Goal: Book appointment/travel/reservation

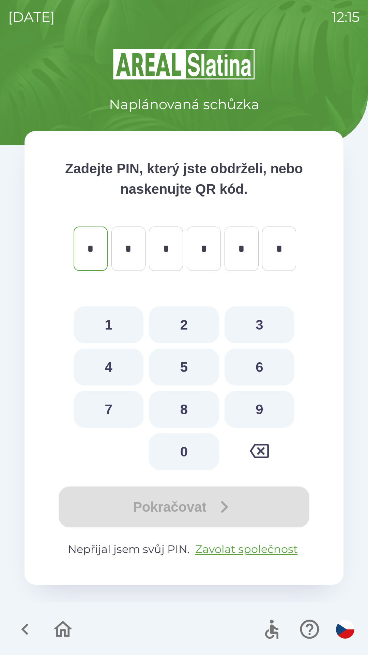
click at [32, 629] on icon "button" at bounding box center [25, 629] width 23 height 23
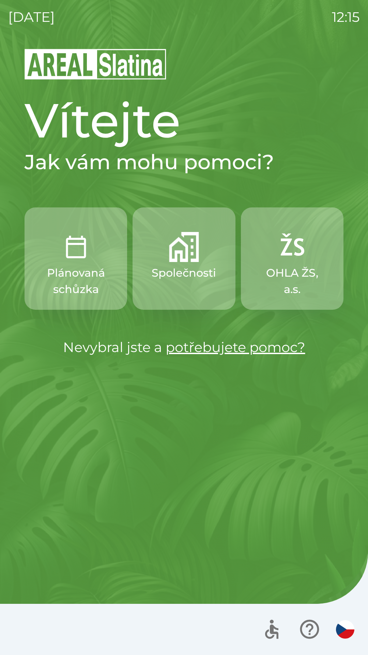
click at [187, 259] on img "button" at bounding box center [184, 247] width 30 height 30
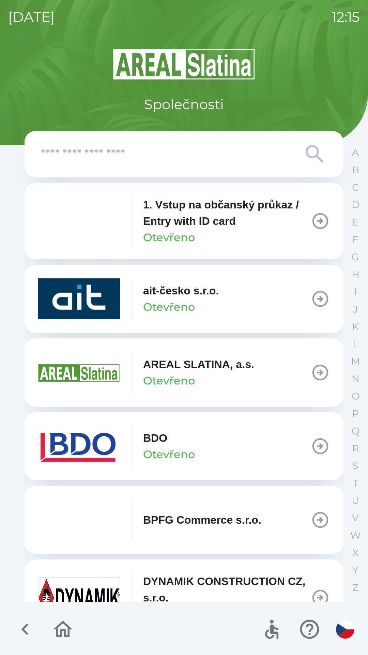
click at [187, 444] on div "BDO Otevřeno" at bounding box center [169, 446] width 52 height 33
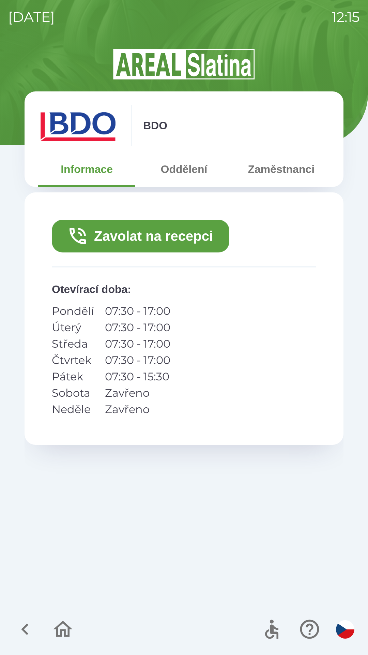
click at [186, 172] on button "Oddělení" at bounding box center [183, 169] width 97 height 25
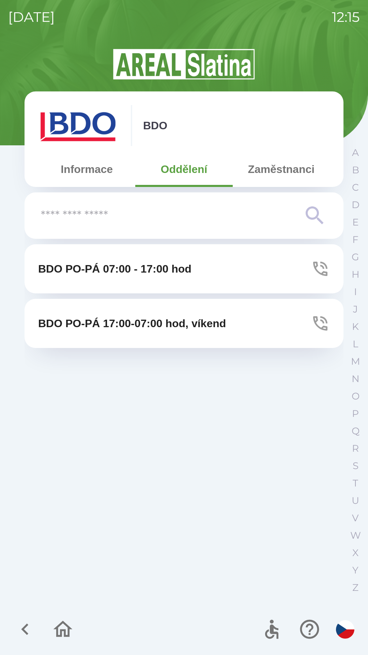
click at [84, 175] on button "Informace" at bounding box center [86, 169] width 97 height 25
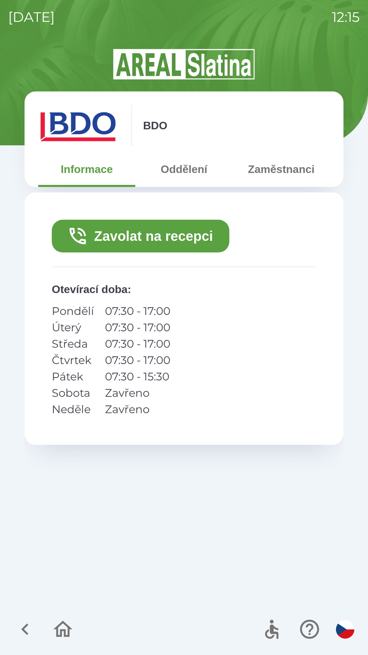
click at [167, 232] on button "Zavolat na recepci" at bounding box center [141, 236] width 178 height 33
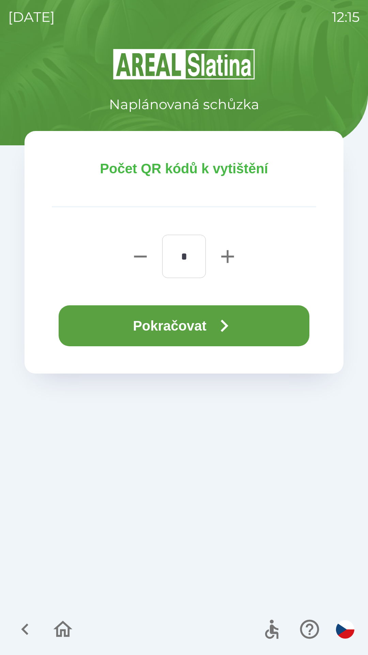
click at [227, 263] on icon "button" at bounding box center [228, 257] width 22 height 22
type input "*"
click at [207, 325] on button "Pokračovat" at bounding box center [184, 325] width 251 height 41
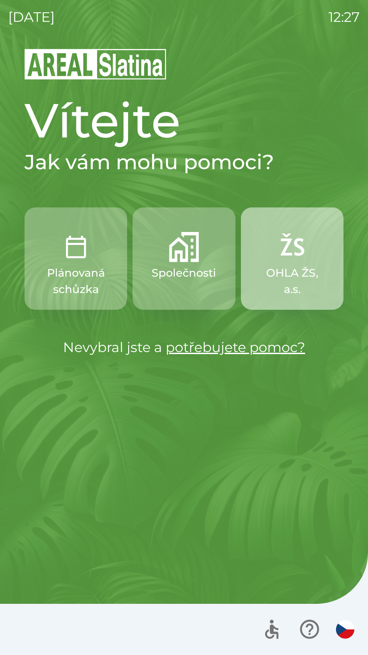
click at [284, 266] on p "OHLA ŽS, a.s." at bounding box center [293, 281] width 70 height 33
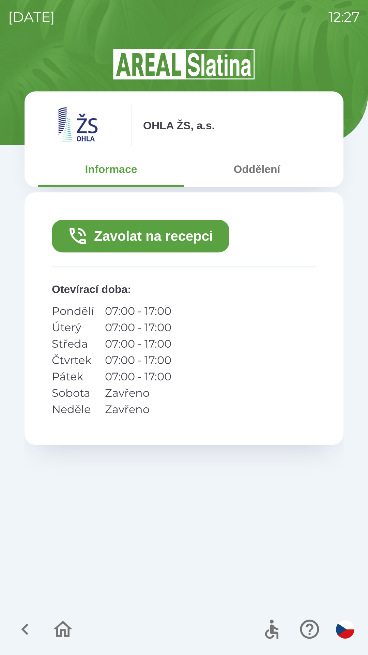
click at [256, 166] on button "Oddělení" at bounding box center [257, 169] width 146 height 25
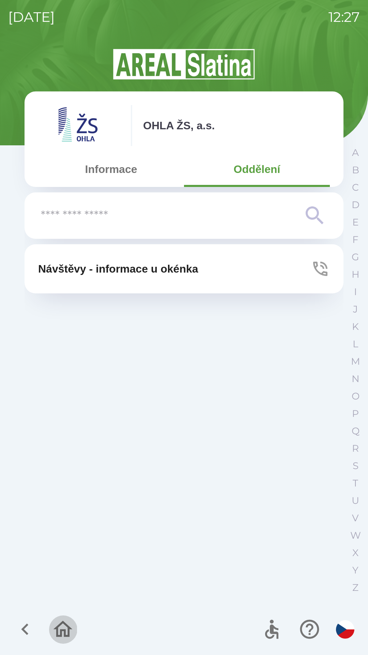
click at [62, 629] on icon "button" at bounding box center [63, 629] width 23 height 23
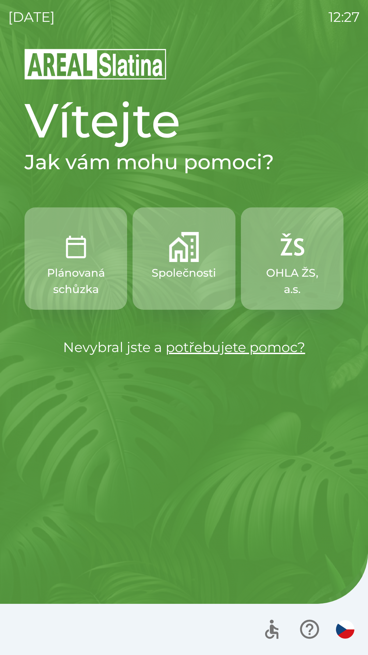
click at [297, 260] on img "button" at bounding box center [292, 247] width 30 height 30
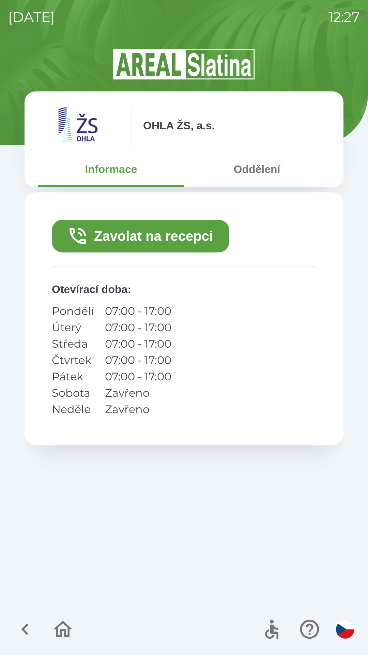
click at [166, 229] on button "Zavolat na recepci" at bounding box center [141, 236] width 178 height 33
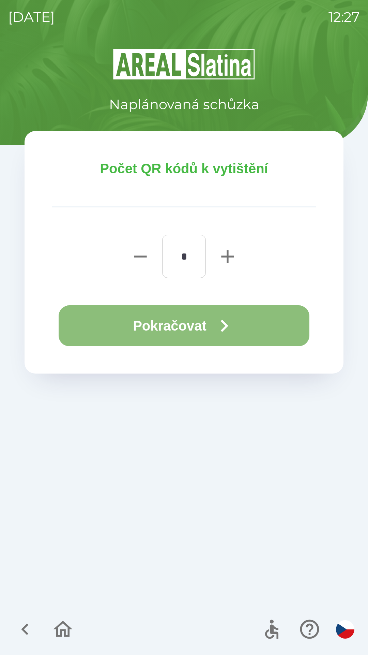
click at [188, 315] on button "Pokračovat" at bounding box center [184, 325] width 251 height 41
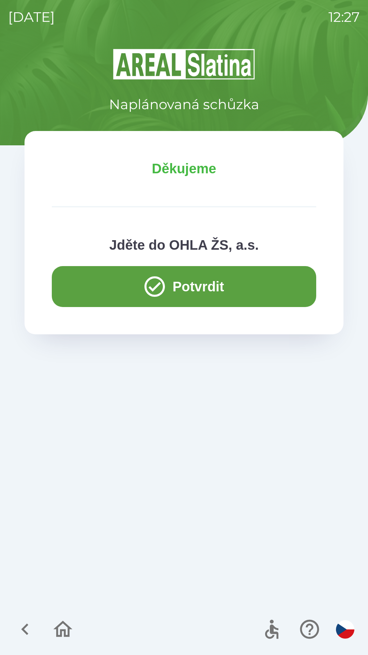
click at [63, 629] on icon "button" at bounding box center [63, 629] width 23 height 23
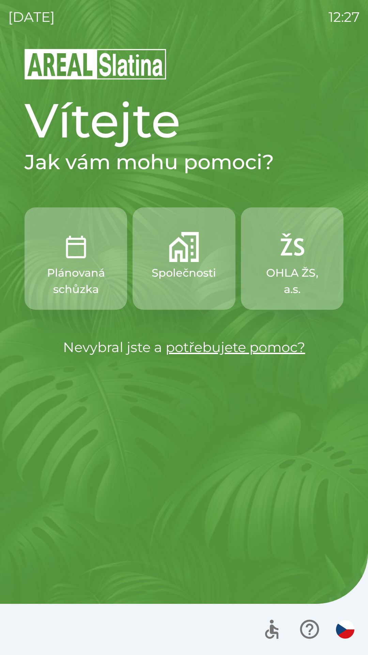
click at [296, 277] on p "OHLA ŽS, a.s." at bounding box center [293, 281] width 70 height 33
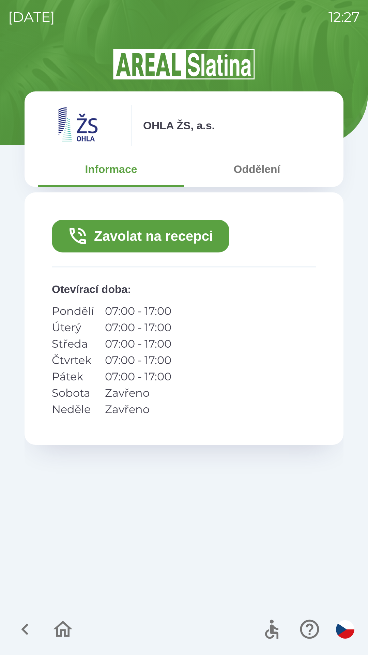
click at [154, 237] on button "Zavolat na recepci" at bounding box center [141, 236] width 178 height 33
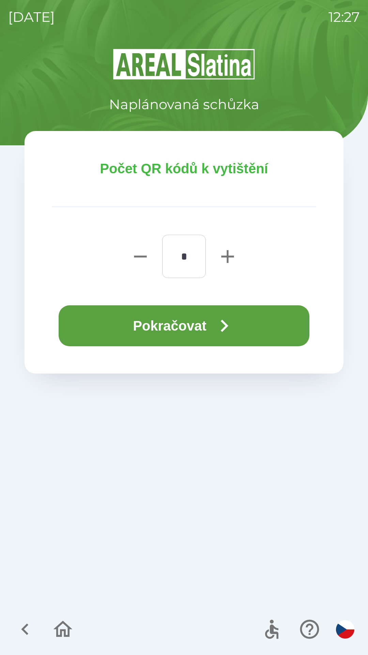
click at [181, 319] on button "Pokračovat" at bounding box center [184, 325] width 251 height 41
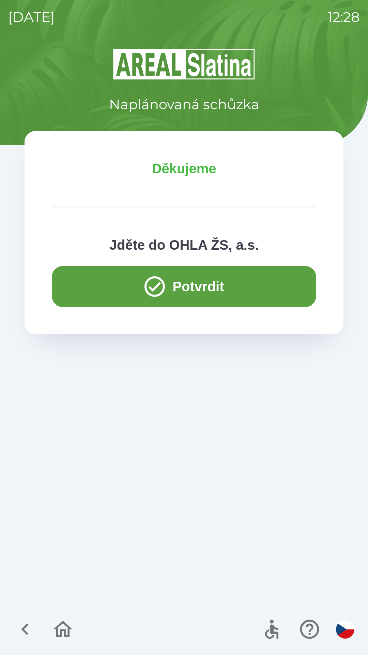
click at [209, 286] on button "Potvrdit" at bounding box center [184, 286] width 265 height 41
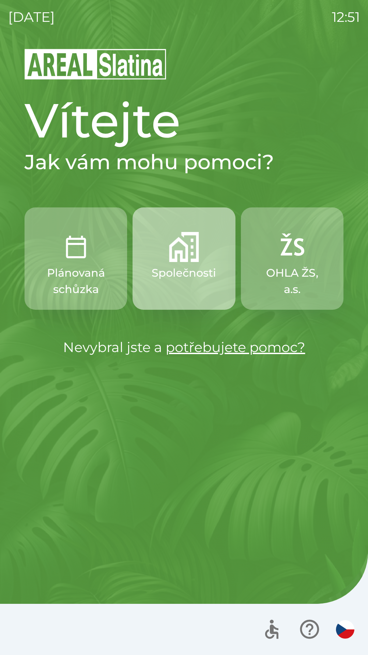
click at [202, 265] on p "Společnosti" at bounding box center [184, 273] width 64 height 16
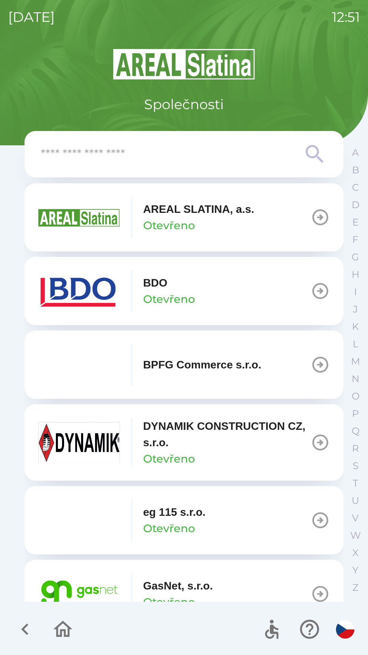
scroll to position [159, 0]
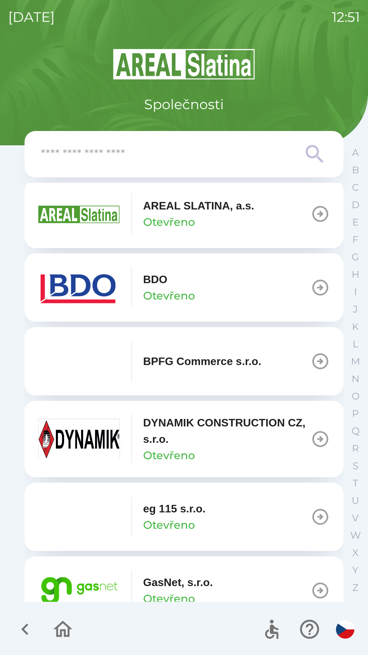
click at [173, 584] on p "GasNet, s.r.o." at bounding box center [178, 582] width 70 height 16
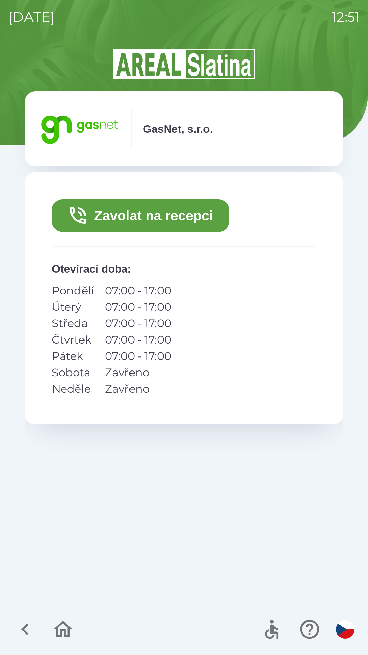
click at [159, 223] on button "Zavolat na recepci" at bounding box center [141, 215] width 178 height 33
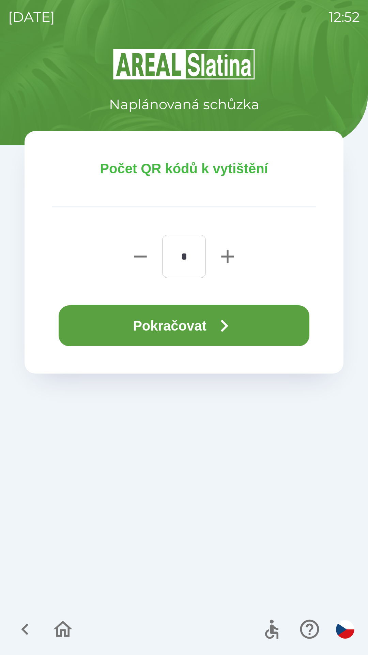
click at [165, 322] on button "Pokračovat" at bounding box center [184, 325] width 251 height 41
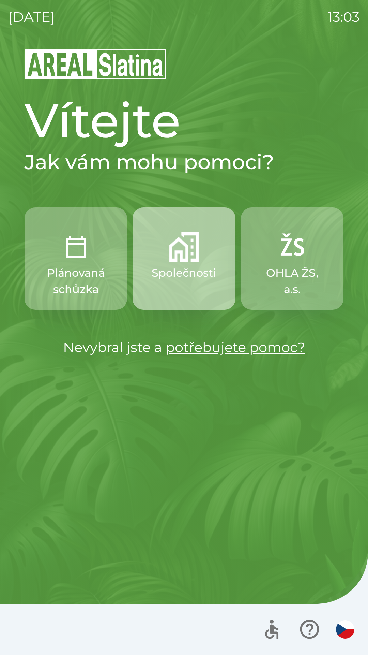
click at [174, 259] on img "button" at bounding box center [184, 247] width 30 height 30
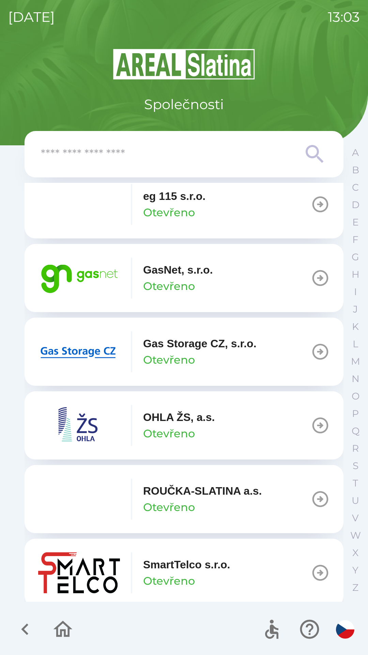
scroll to position [473, 0]
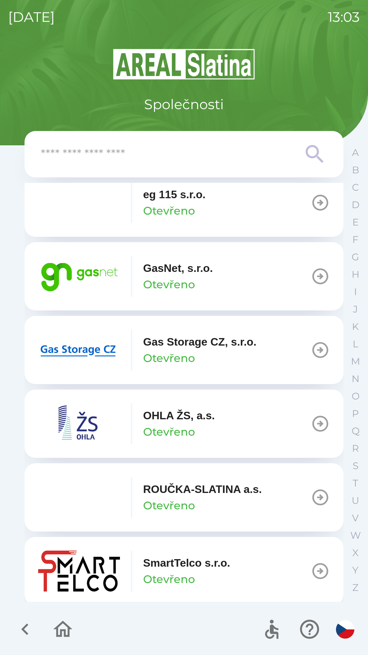
click at [313, 279] on icon "button" at bounding box center [320, 276] width 19 height 19
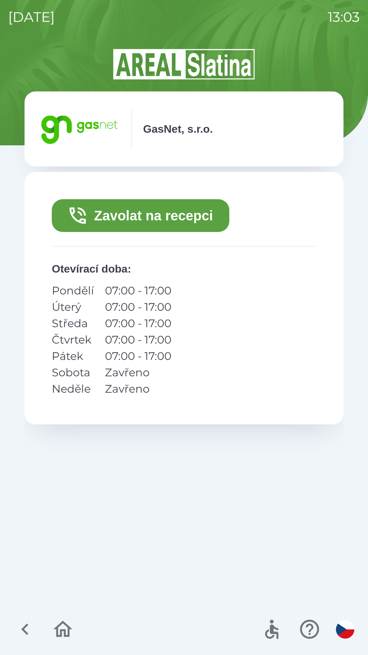
click at [168, 222] on button "Zavolat na recepci" at bounding box center [141, 215] width 178 height 33
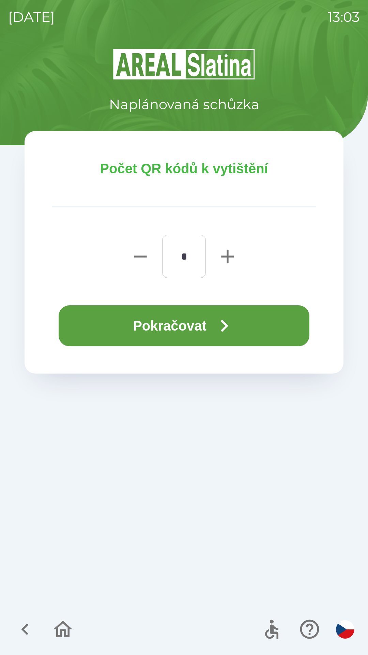
click at [212, 330] on button "Pokračovat" at bounding box center [184, 325] width 251 height 41
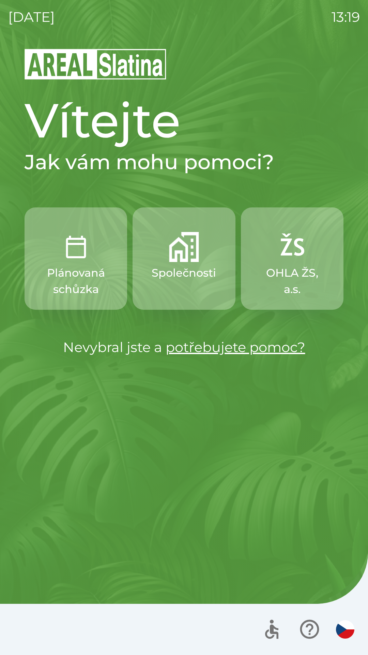
click at [192, 263] on button "Společnosti" at bounding box center [184, 258] width 103 height 102
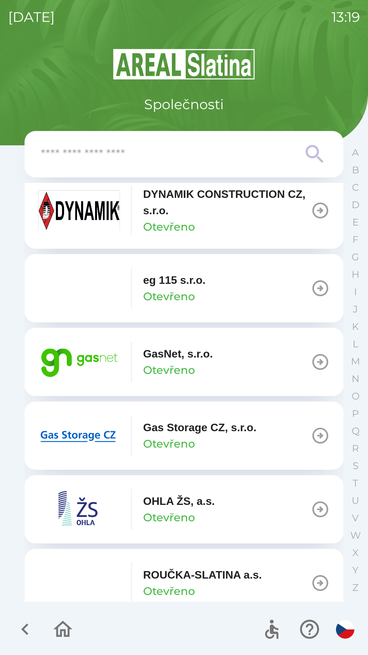
scroll to position [388, 0]
click at [102, 425] on img "button" at bounding box center [79, 434] width 82 height 41
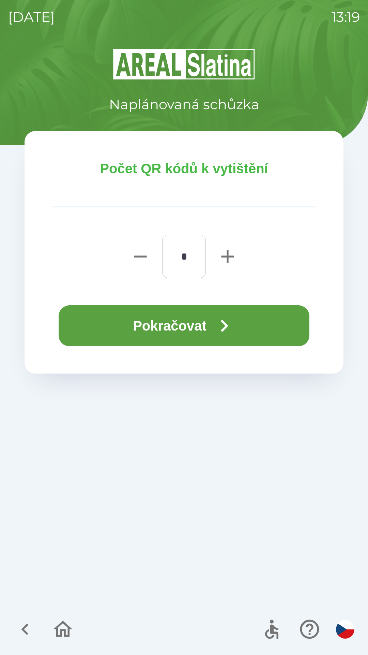
click at [227, 321] on icon "button" at bounding box center [224, 325] width 25 height 25
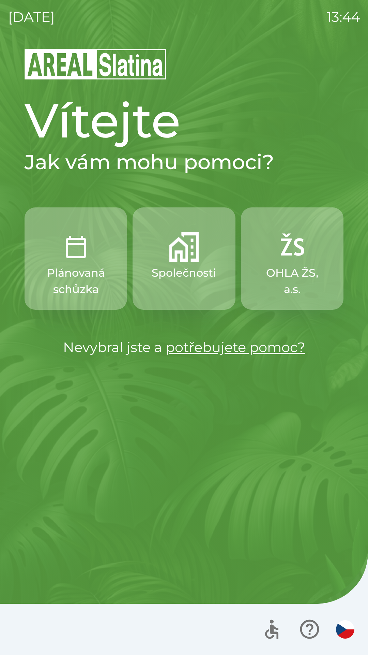
click at [181, 263] on button "Společnosti" at bounding box center [184, 258] width 103 height 102
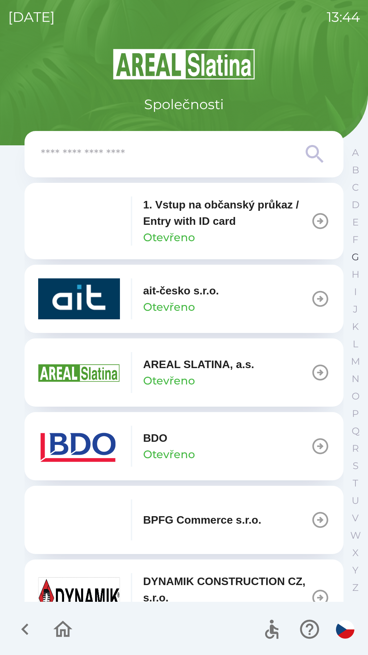
click at [353, 257] on p "G" at bounding box center [356, 257] width 8 height 12
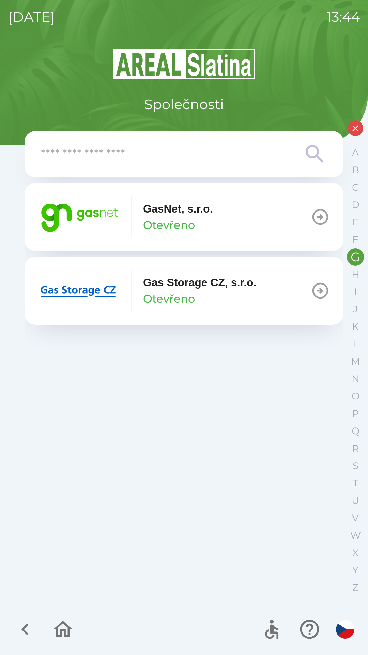
click at [119, 218] on img "button" at bounding box center [79, 216] width 82 height 41
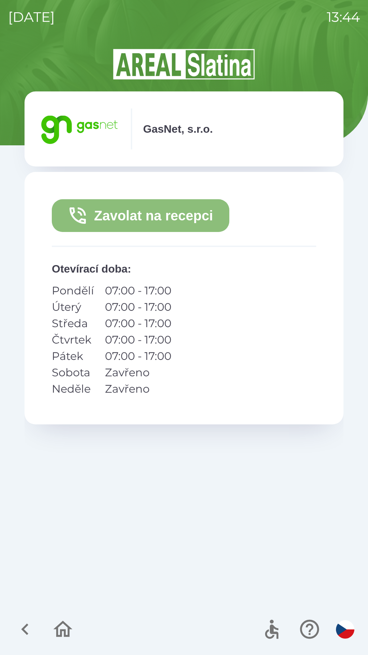
click at [109, 217] on button "Zavolat na recepci" at bounding box center [141, 215] width 178 height 33
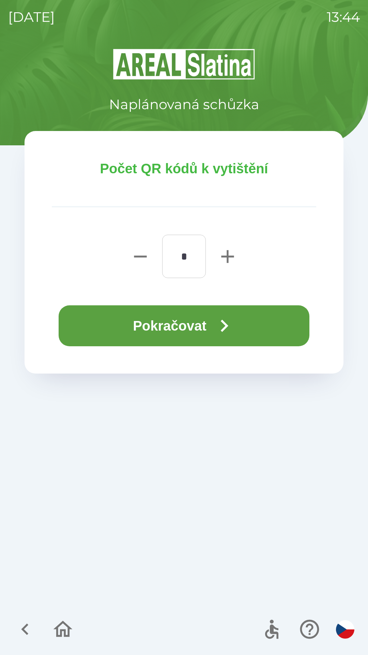
click at [193, 327] on button "Pokračovat" at bounding box center [184, 325] width 251 height 41
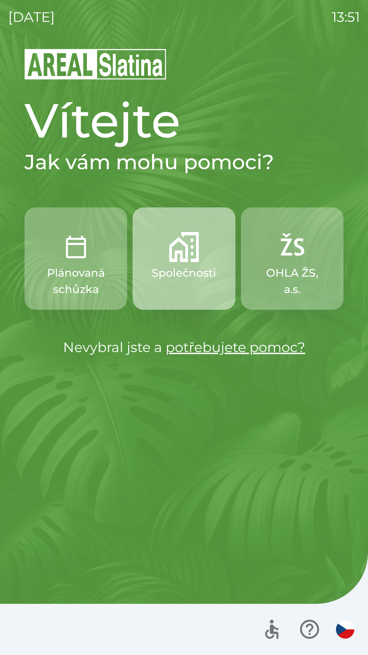
click at [181, 262] on button "Společnosti" at bounding box center [184, 258] width 103 height 102
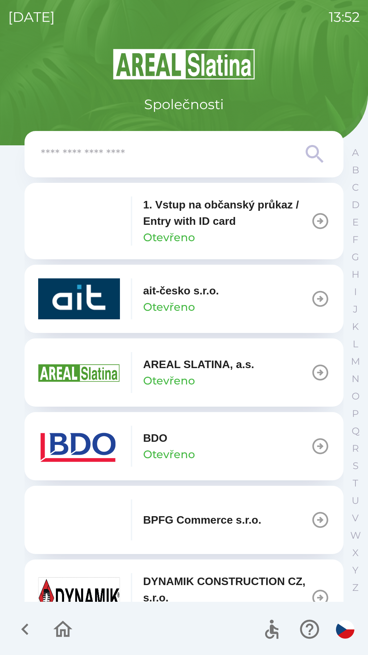
click at [312, 298] on icon "button" at bounding box center [320, 298] width 19 height 19
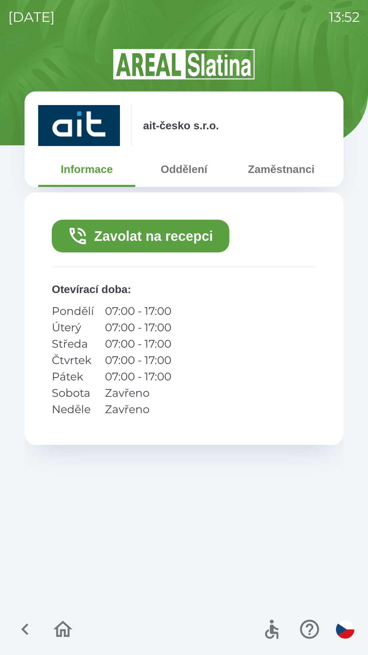
click at [172, 239] on button "Zavolat na recepci" at bounding box center [141, 236] width 178 height 33
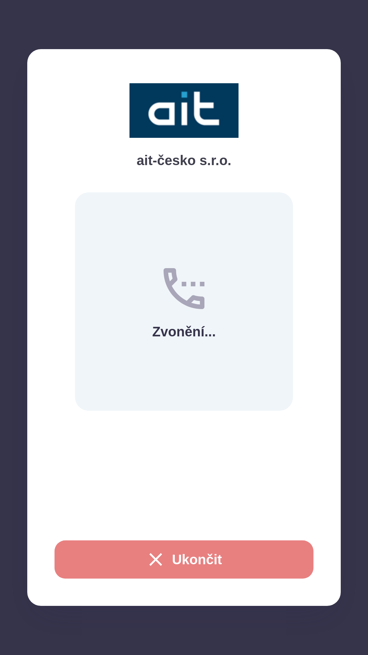
click at [145, 552] on icon "button" at bounding box center [156, 559] width 22 height 22
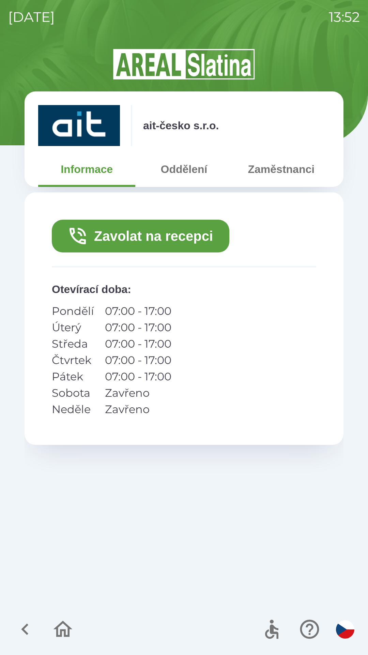
click at [262, 172] on button "Zaměstnanci" at bounding box center [281, 169] width 97 height 25
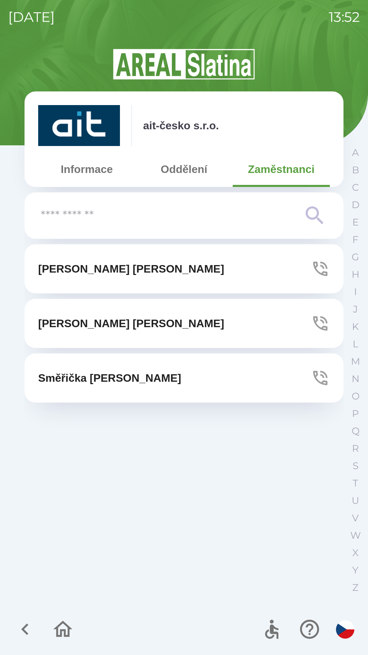
click at [181, 170] on button "Oddělení" at bounding box center [183, 169] width 97 height 25
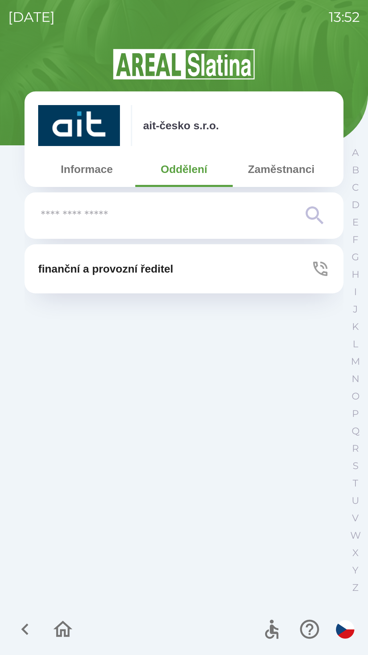
click at [91, 167] on button "Informace" at bounding box center [86, 169] width 97 height 25
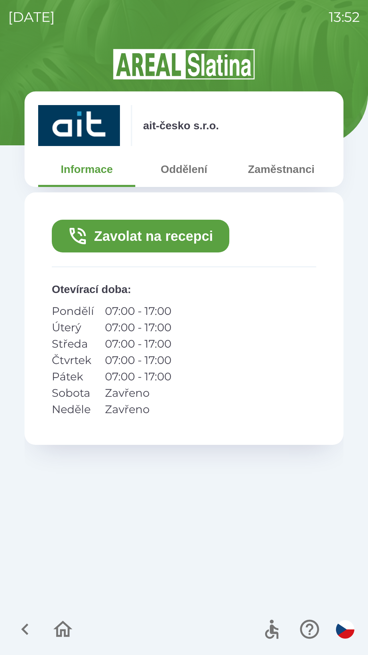
click at [177, 237] on button "Zavolat na recepci" at bounding box center [141, 236] width 178 height 33
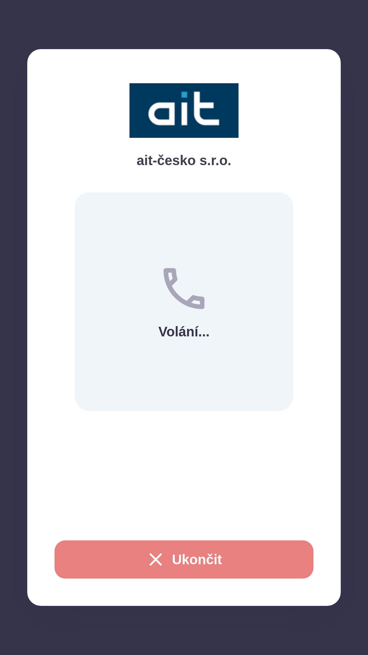
click at [152, 557] on icon "button" at bounding box center [155, 559] width 13 height 13
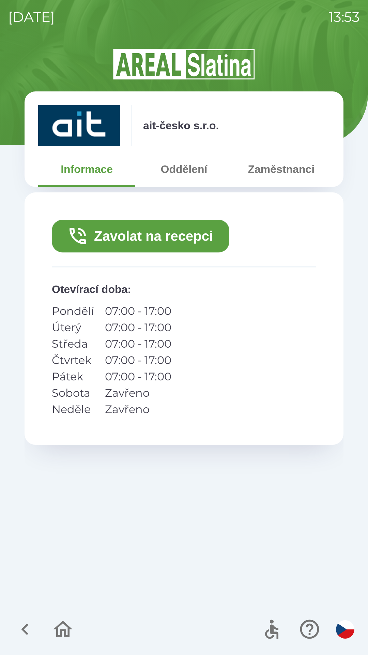
click at [53, 626] on icon "button" at bounding box center [63, 629] width 23 height 23
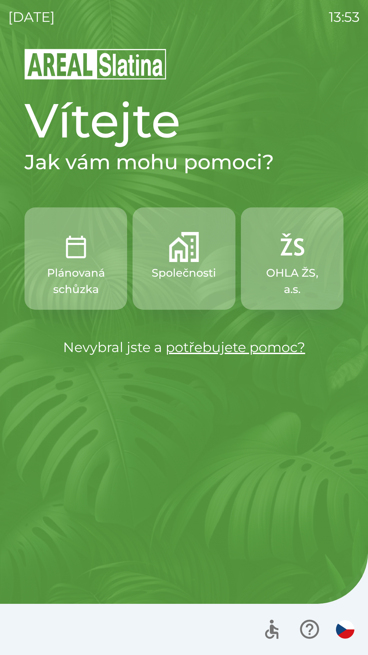
click at [179, 280] on p "Společnosti" at bounding box center [184, 273] width 64 height 16
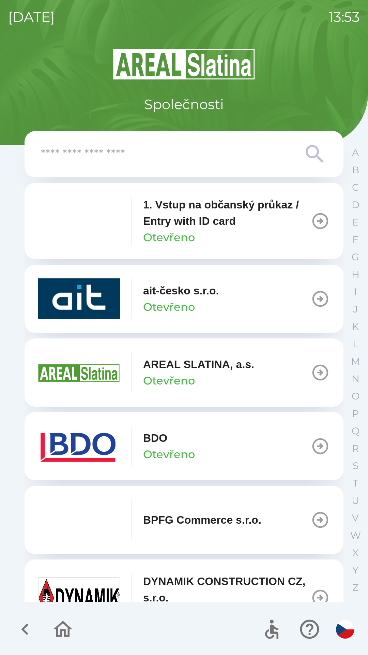
click at [187, 217] on p "1. Vstup na občanský průkaz / Entry with ID card" at bounding box center [227, 212] width 168 height 33
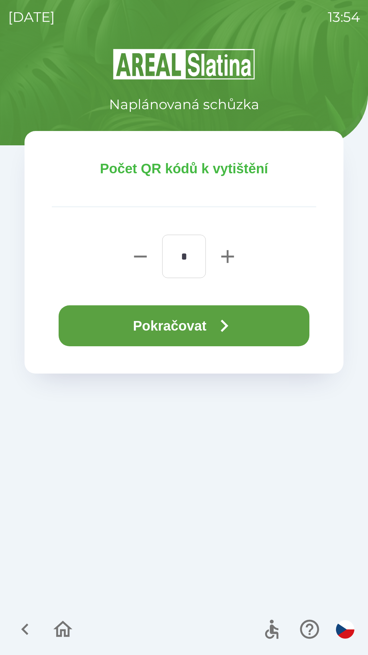
click at [165, 326] on button "Pokračovat" at bounding box center [184, 325] width 251 height 41
